Goal: Register for event/course

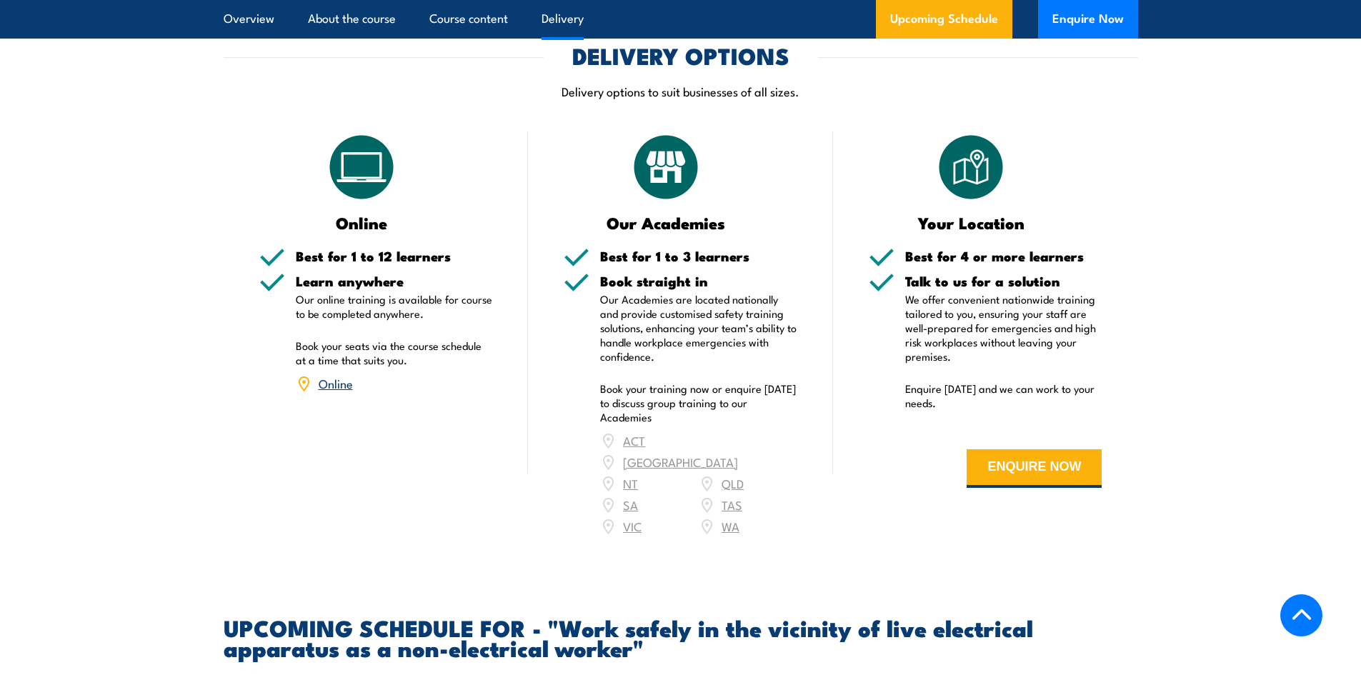
scroll to position [1786, 0]
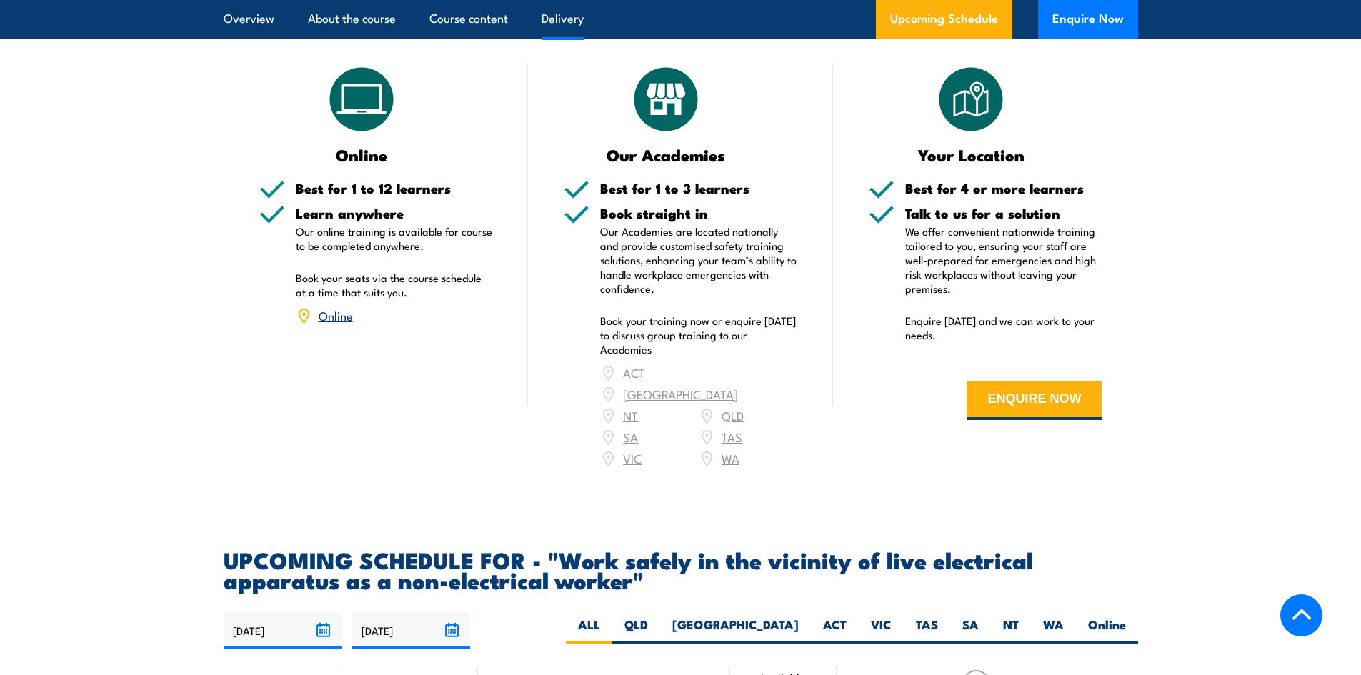
click at [338, 324] on link "Online" at bounding box center [336, 314] width 34 height 17
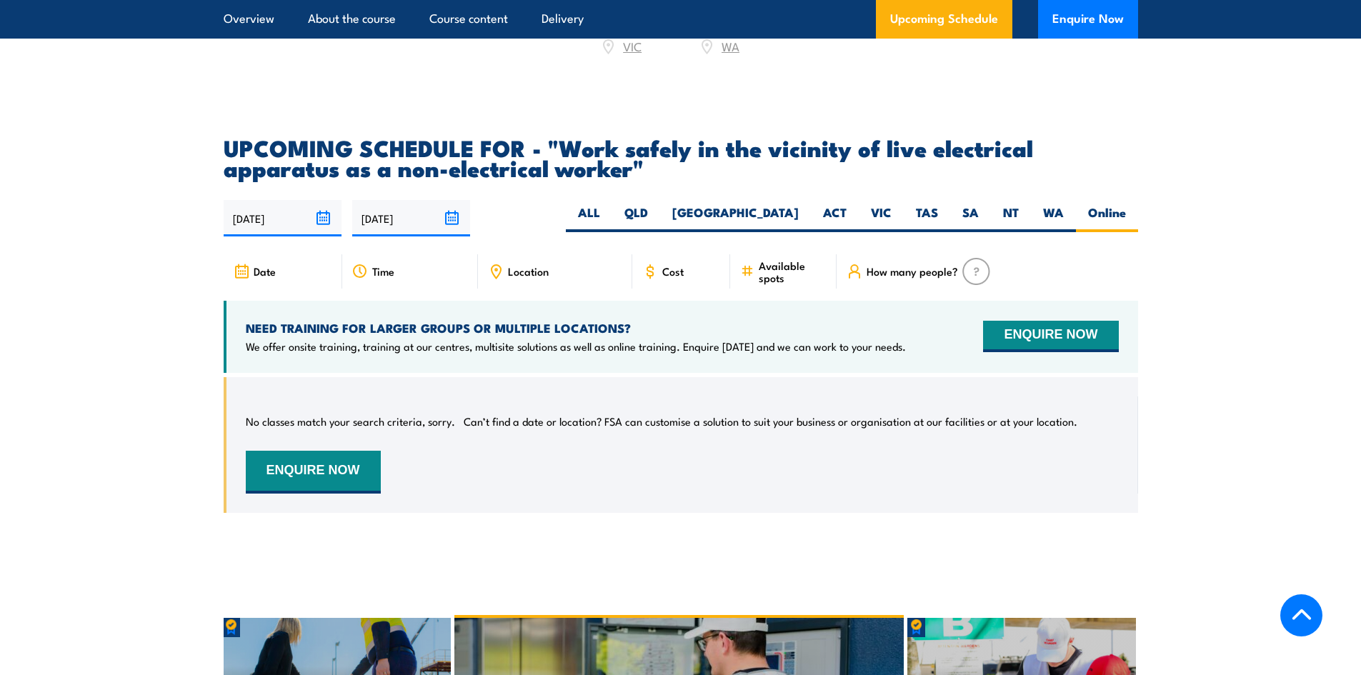
scroll to position [2187, 0]
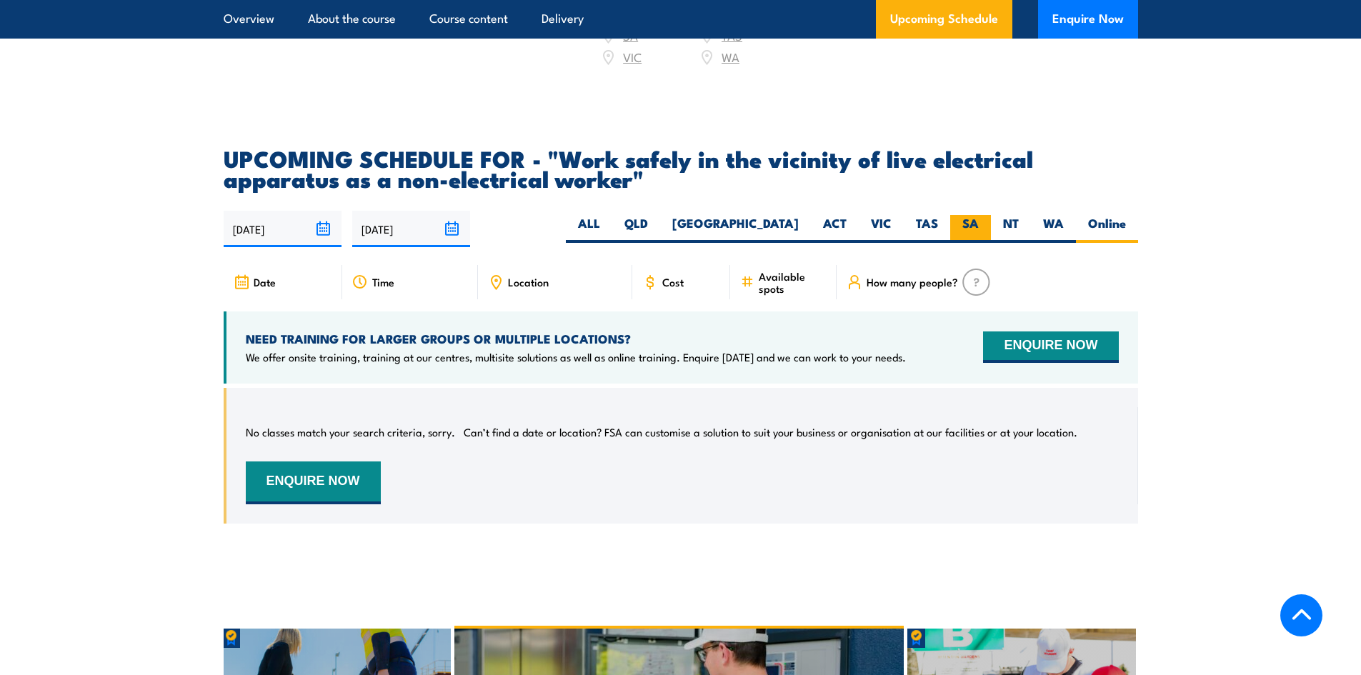
click at [966, 216] on label "SA" at bounding box center [970, 229] width 41 height 28
click at [979, 216] on input "SA" at bounding box center [983, 219] width 9 height 9
radio input "true"
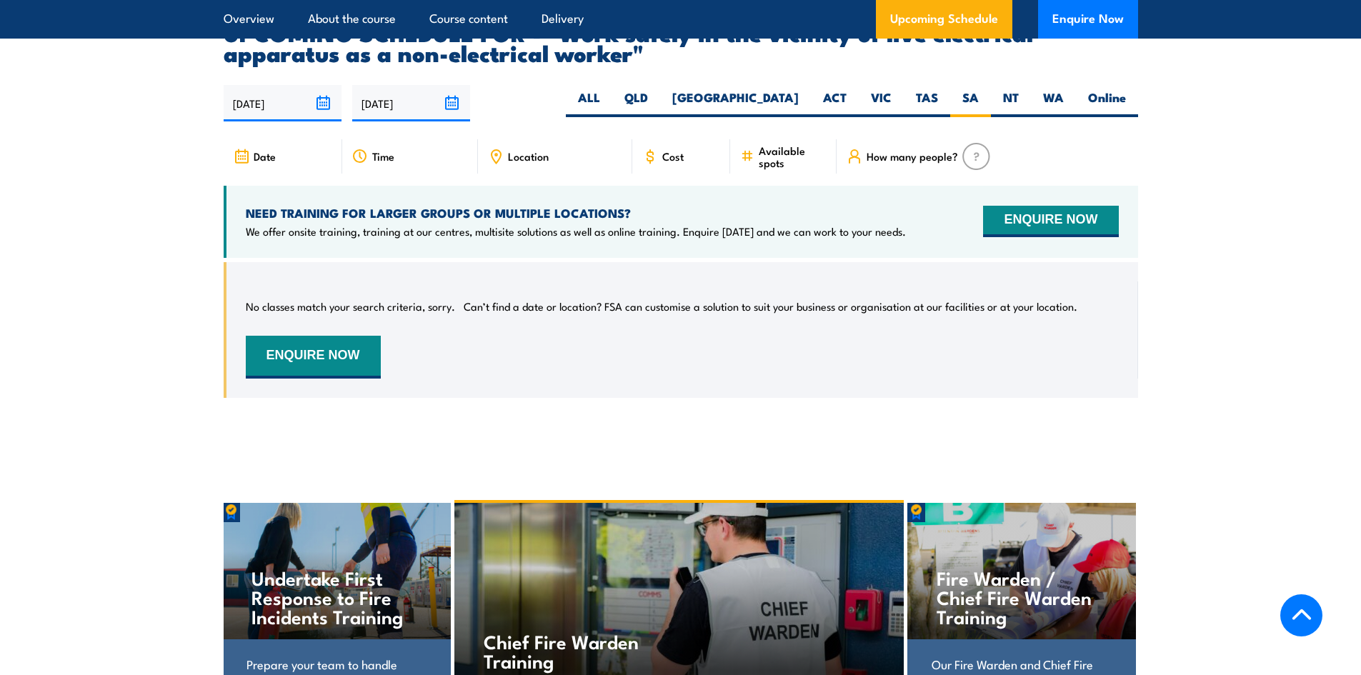
scroll to position [2330, 0]
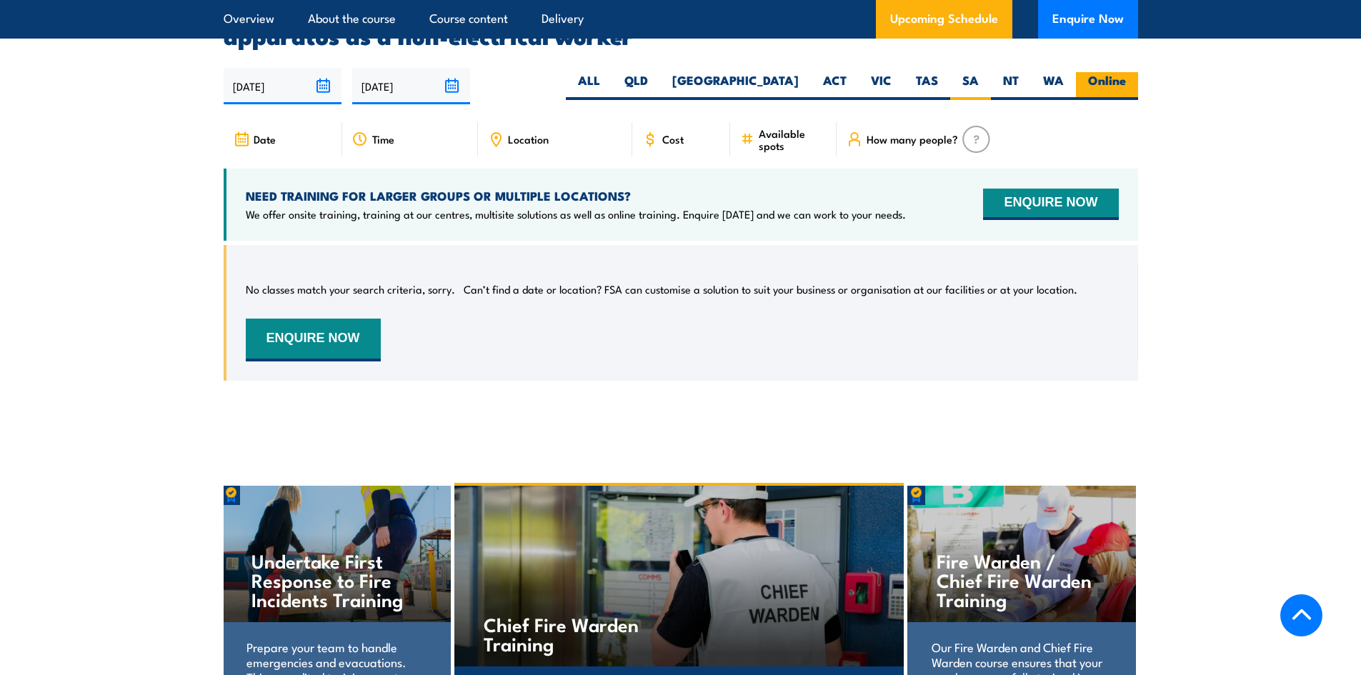
click at [1089, 73] on label "Online" at bounding box center [1107, 86] width 62 height 28
click at [1126, 73] on input "Online" at bounding box center [1130, 76] width 9 height 9
radio input "true"
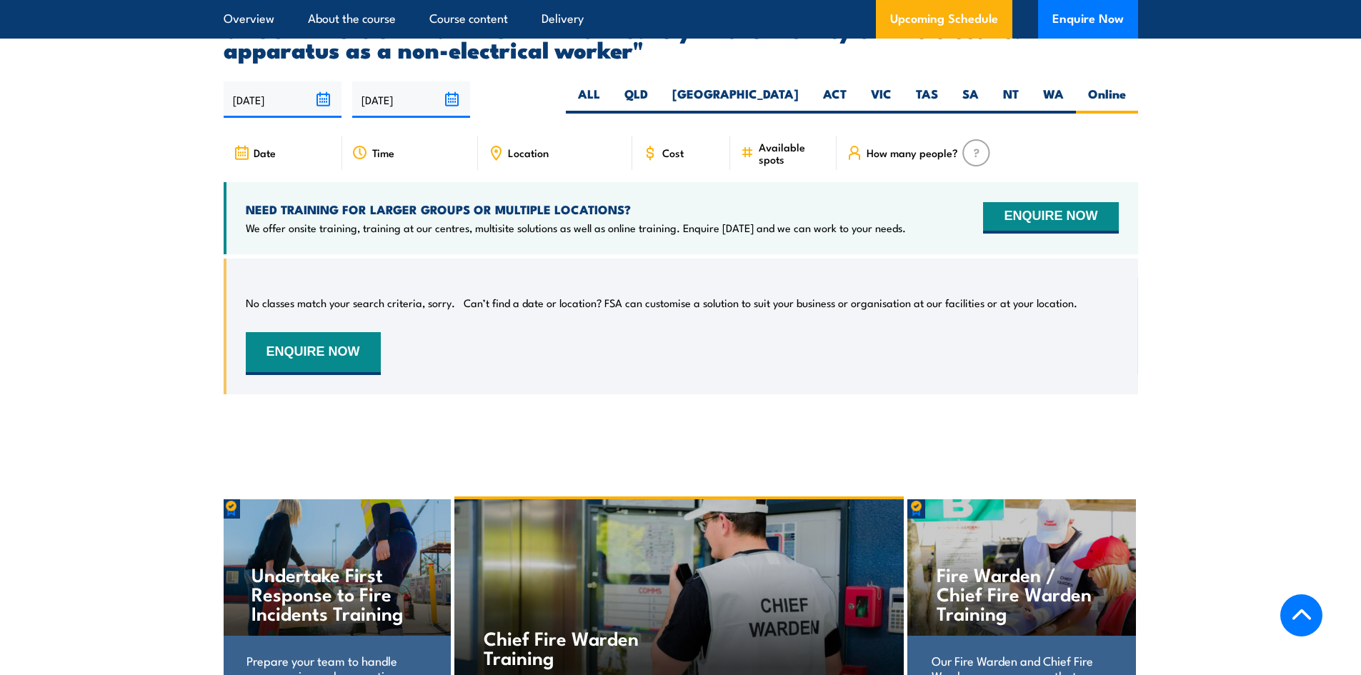
scroll to position [2330, 0]
